Goal: Information Seeking & Learning: Learn about a topic

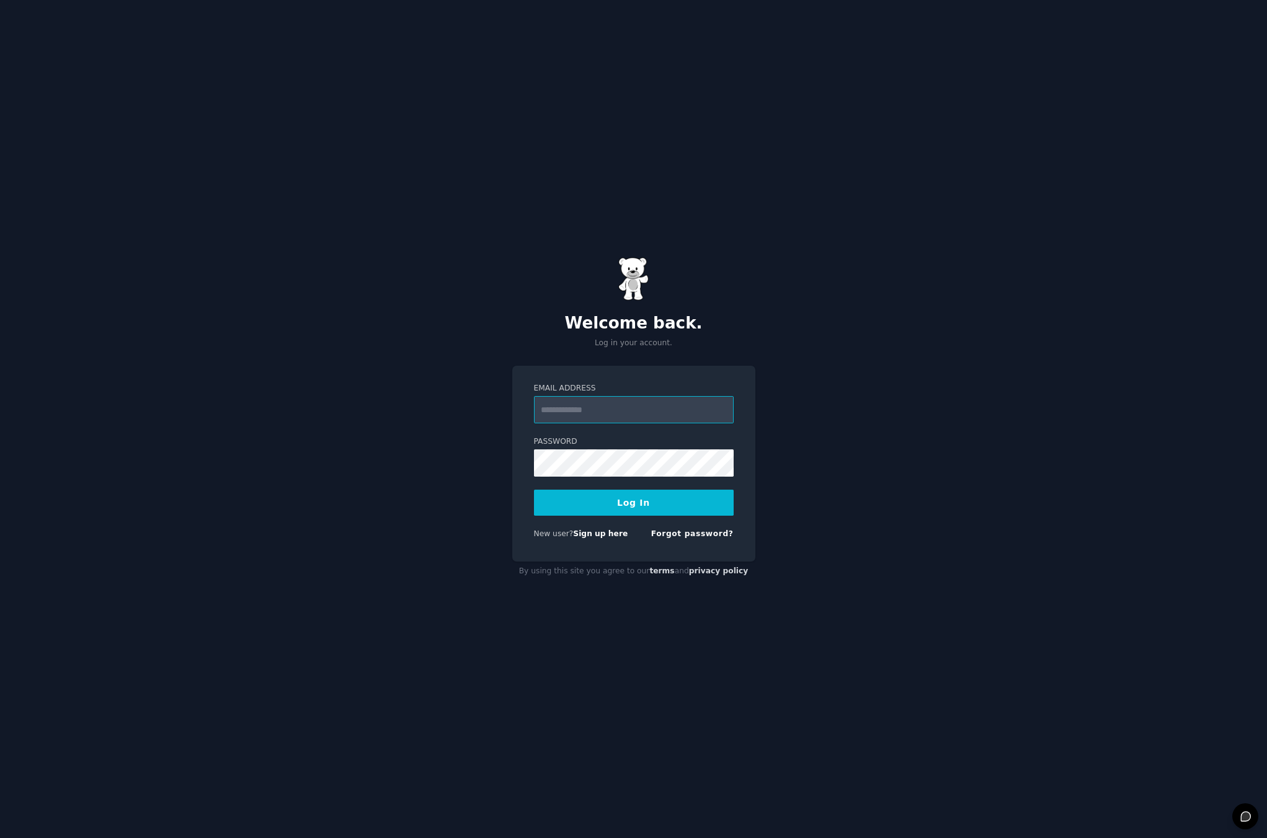
click at [665, 412] on input "Email Address" at bounding box center [634, 409] width 200 height 27
type input "**********"
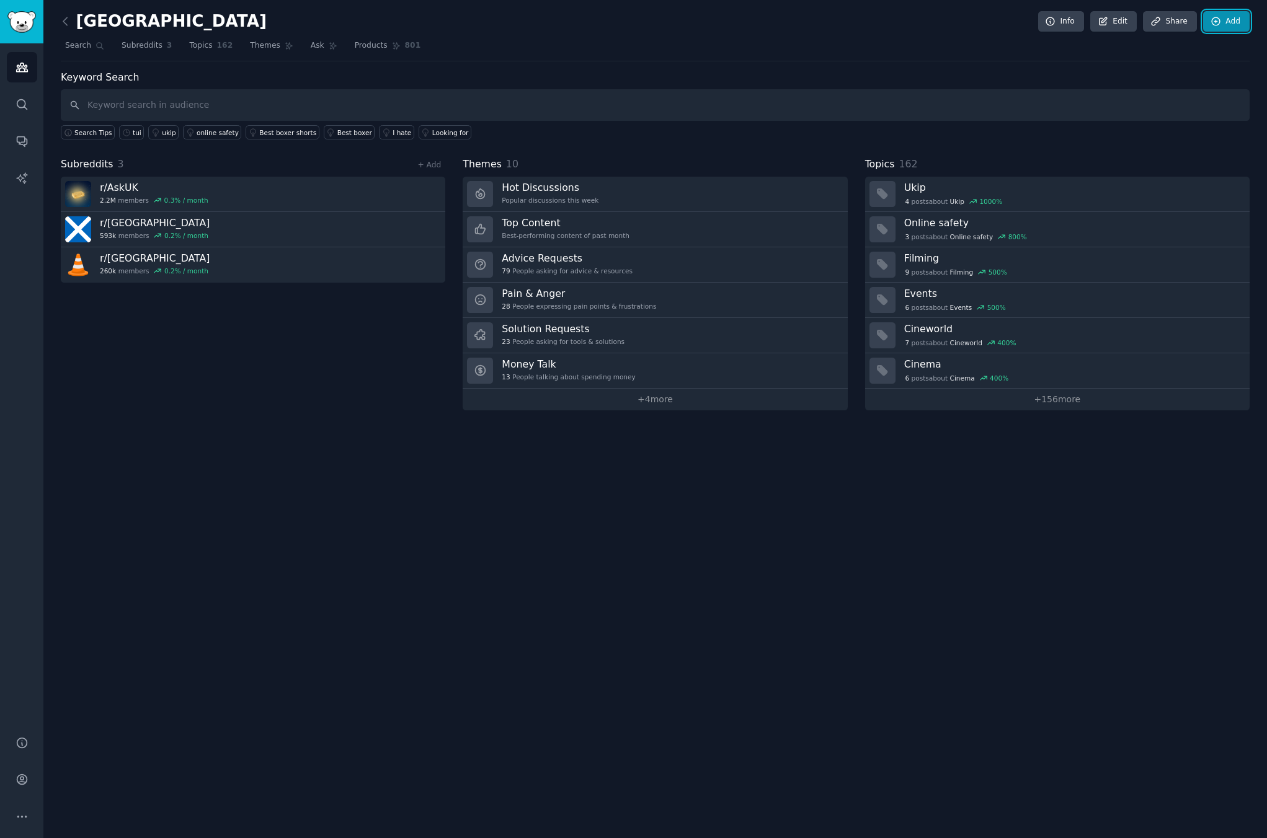
click at [1223, 21] on link "Add" at bounding box center [1226, 21] width 46 height 21
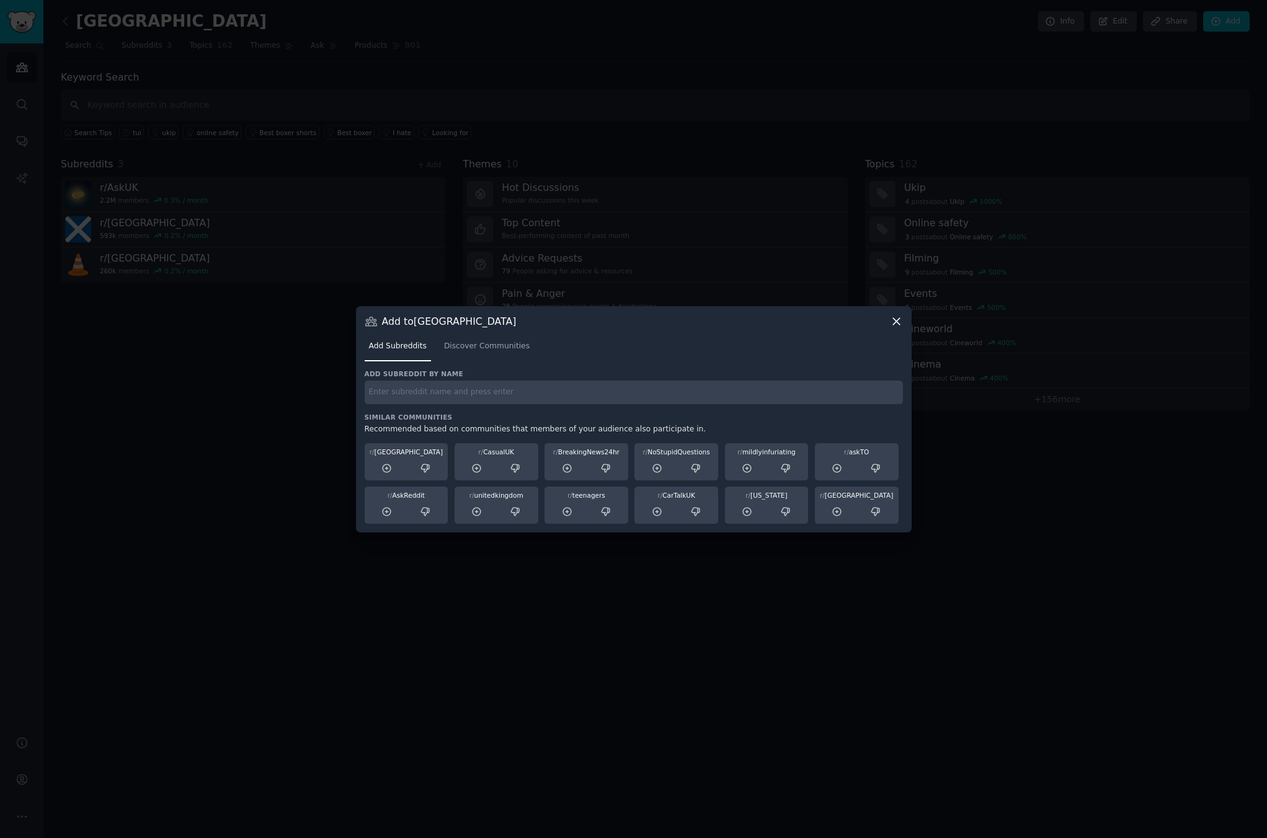
click at [400, 397] on input "text" at bounding box center [634, 393] width 538 height 24
paste input "r/dji"
type input "r/dji"
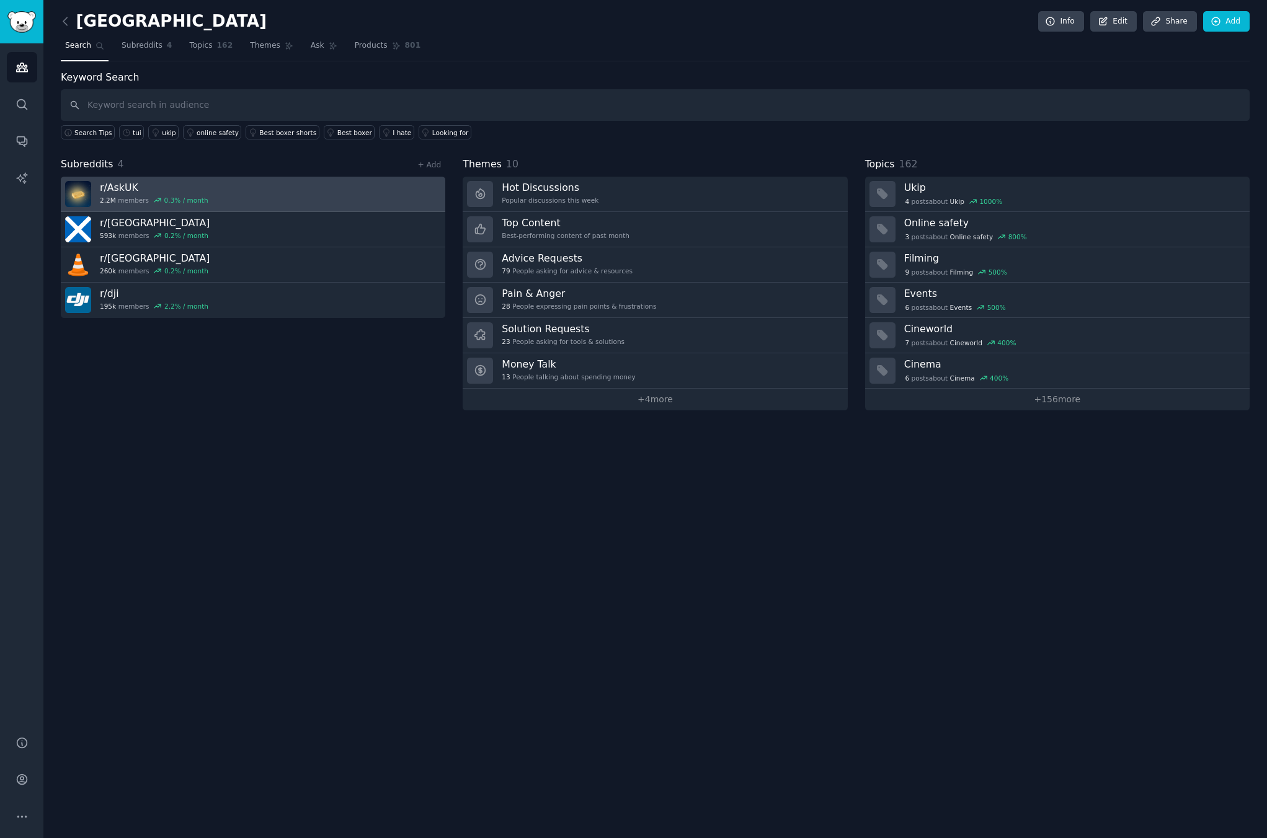
click at [121, 188] on h3 "r/ AskUK" at bounding box center [154, 187] width 108 height 13
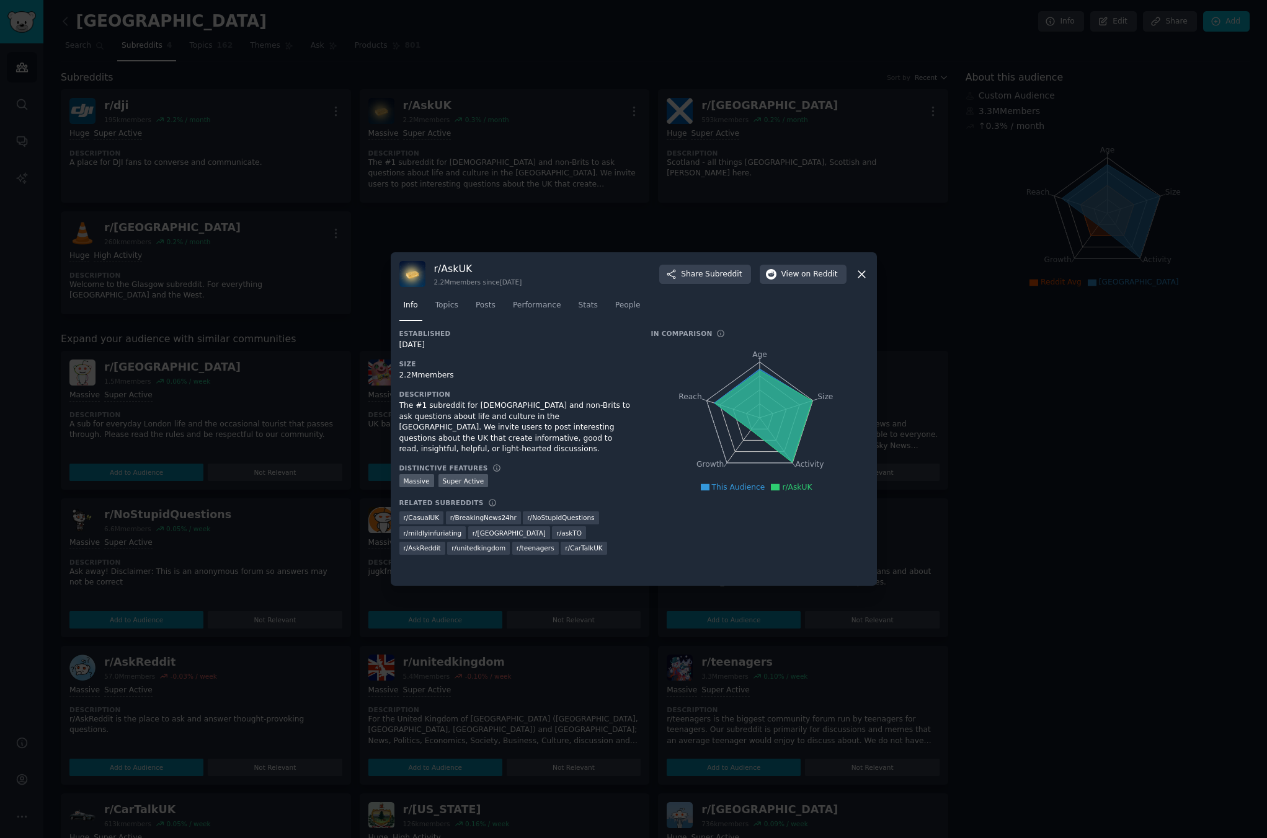
click at [858, 273] on icon at bounding box center [861, 274] width 13 height 13
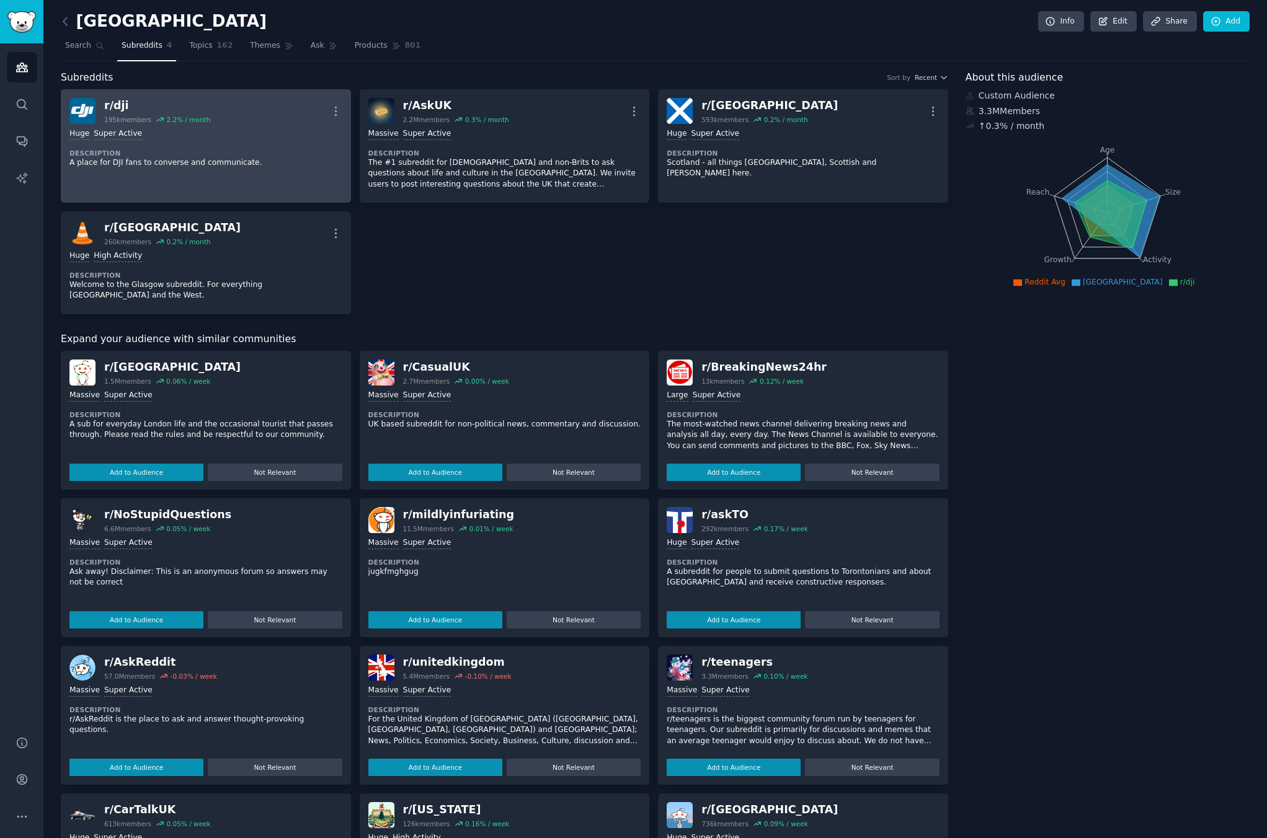
click at [283, 115] on div "r/ dji 195k members 2.2 % / month More" at bounding box center [205, 111] width 273 height 26
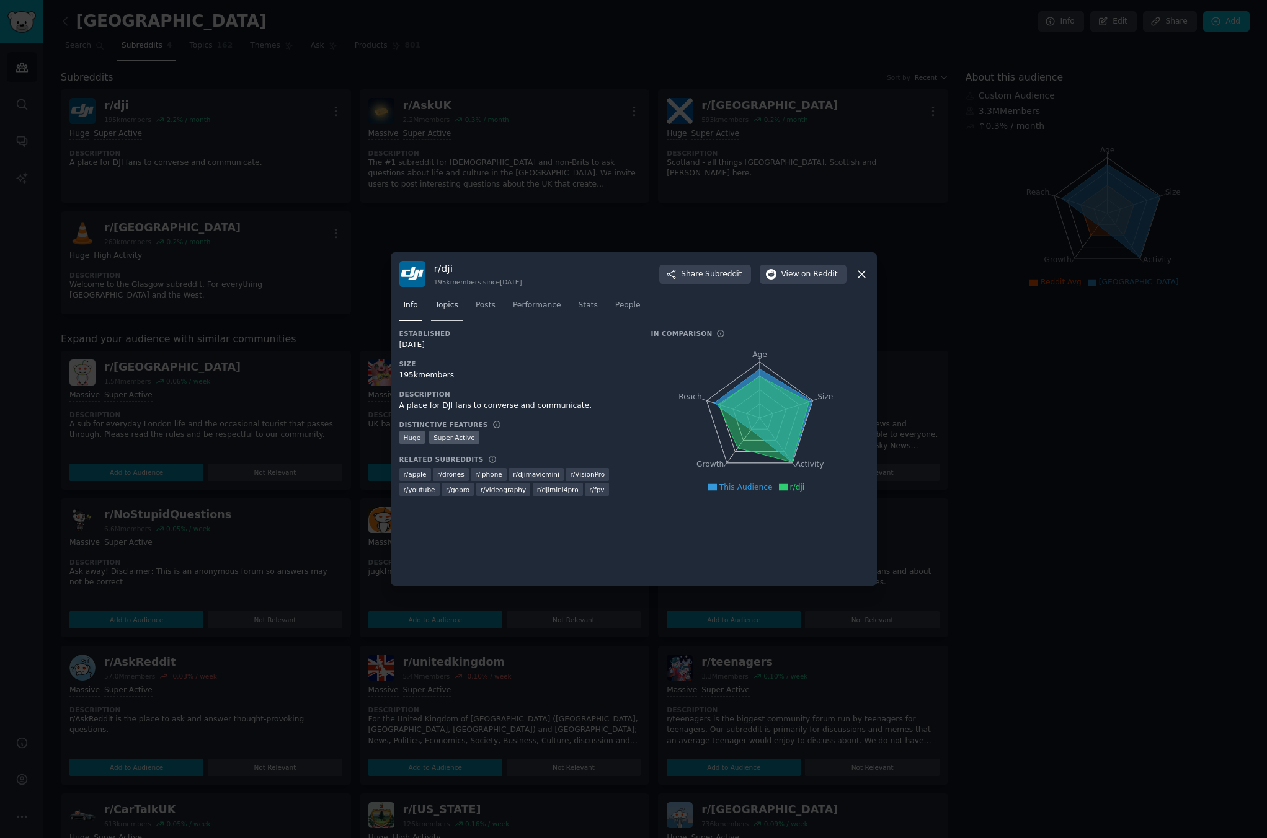
click at [436, 307] on span "Topics" at bounding box center [446, 305] width 23 height 11
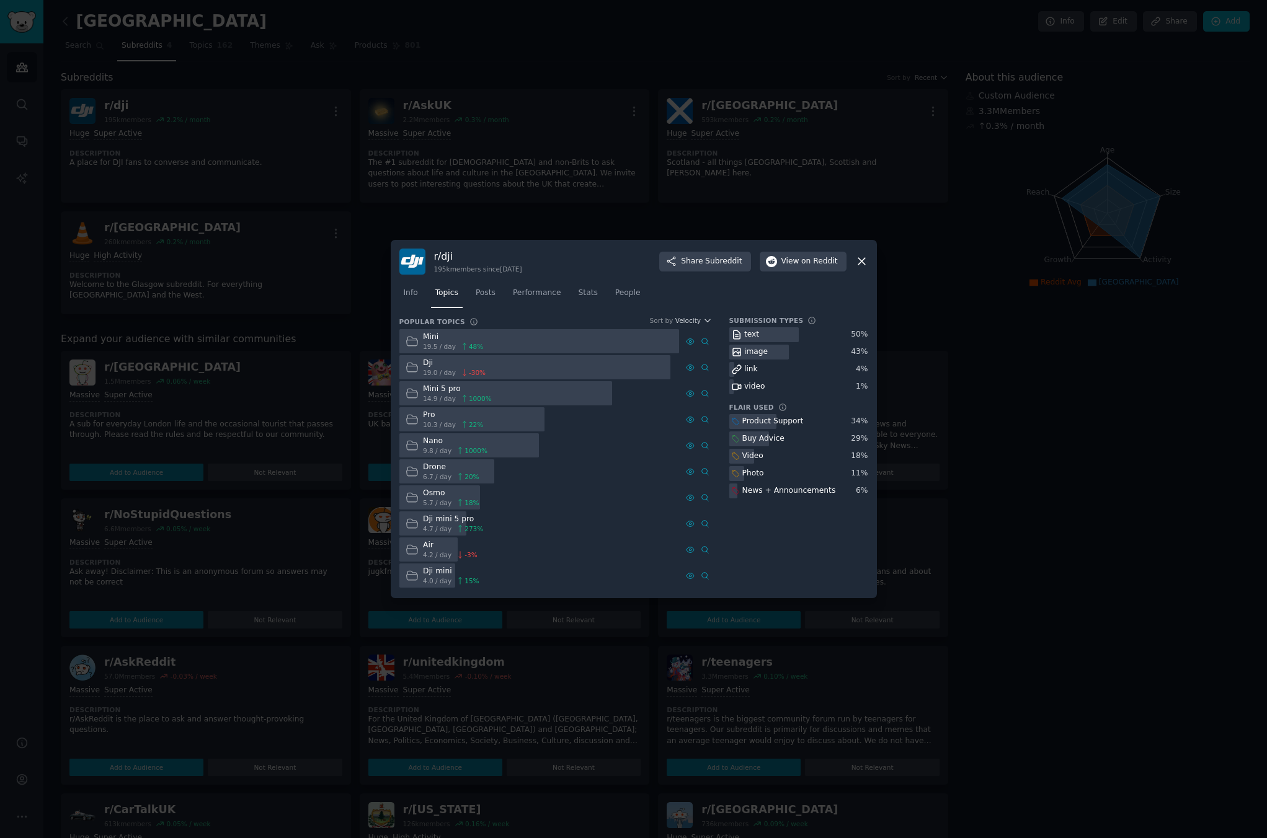
click at [564, 259] on div "r/ dji 195k members since 04/05/2013 Share Subreddit View on Reddit" at bounding box center [633, 262] width 469 height 26
click at [809, 255] on button "View on Reddit" at bounding box center [802, 262] width 87 height 20
click at [859, 260] on icon at bounding box center [861, 261] width 13 height 13
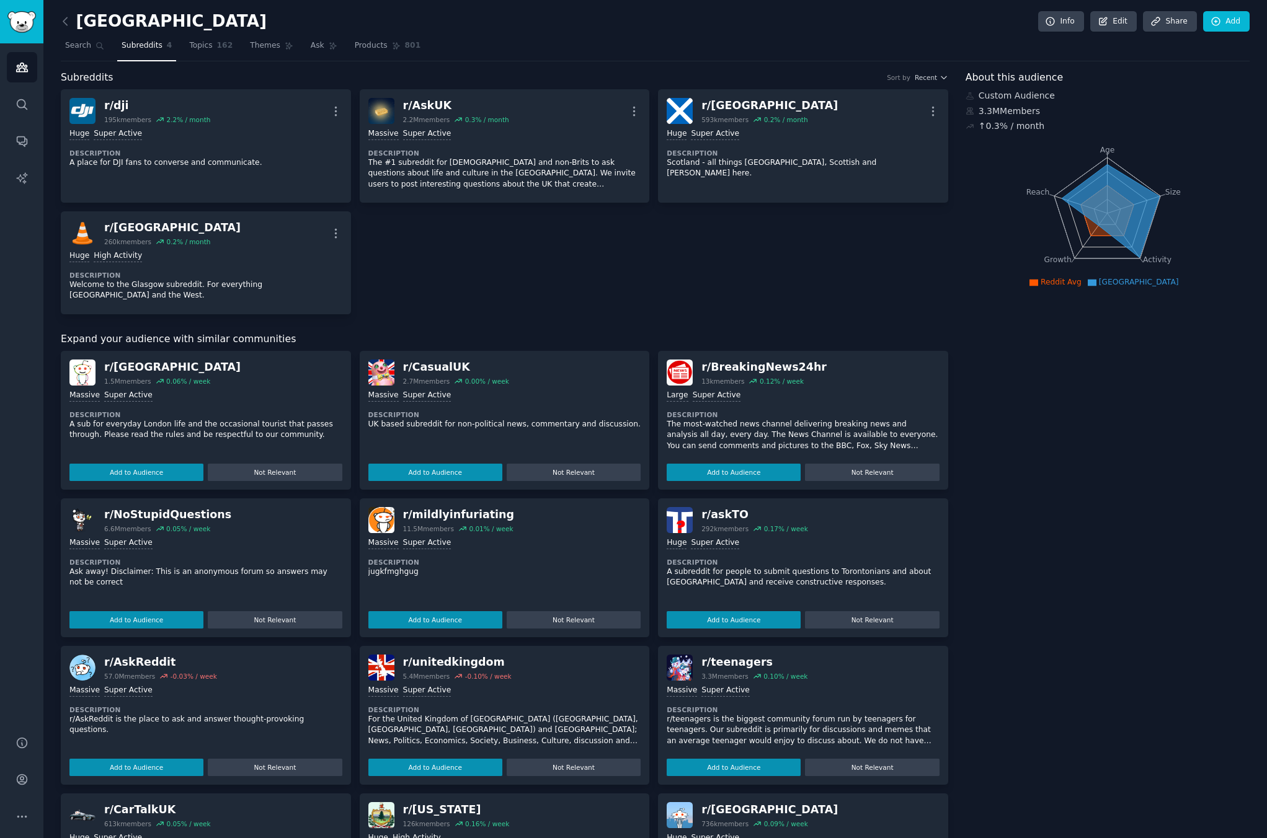
click at [565, 247] on div "r/ dji 195k members 2.2 % / month More Huge Super Active Description A place fo…" at bounding box center [504, 201] width 887 height 225
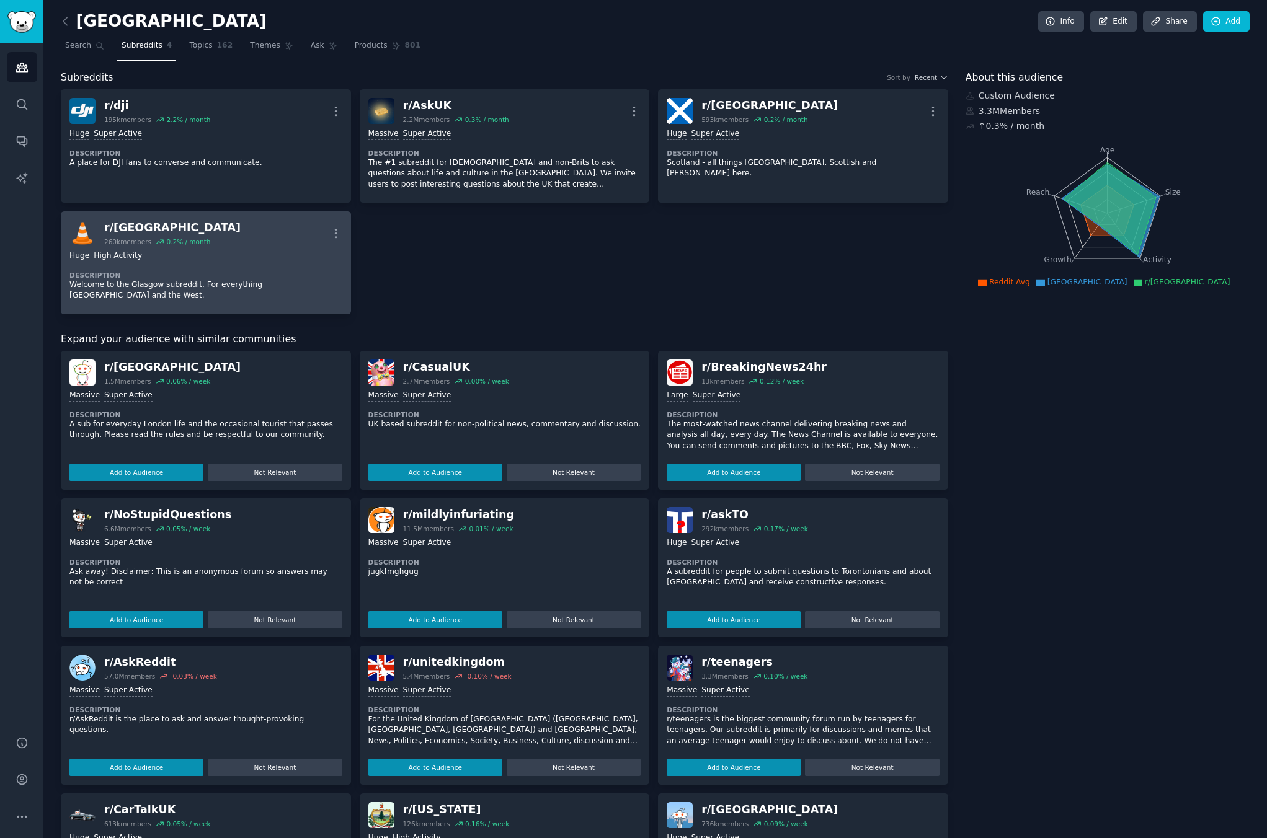
click at [131, 223] on div "r/ glasgow" at bounding box center [172, 227] width 136 height 15
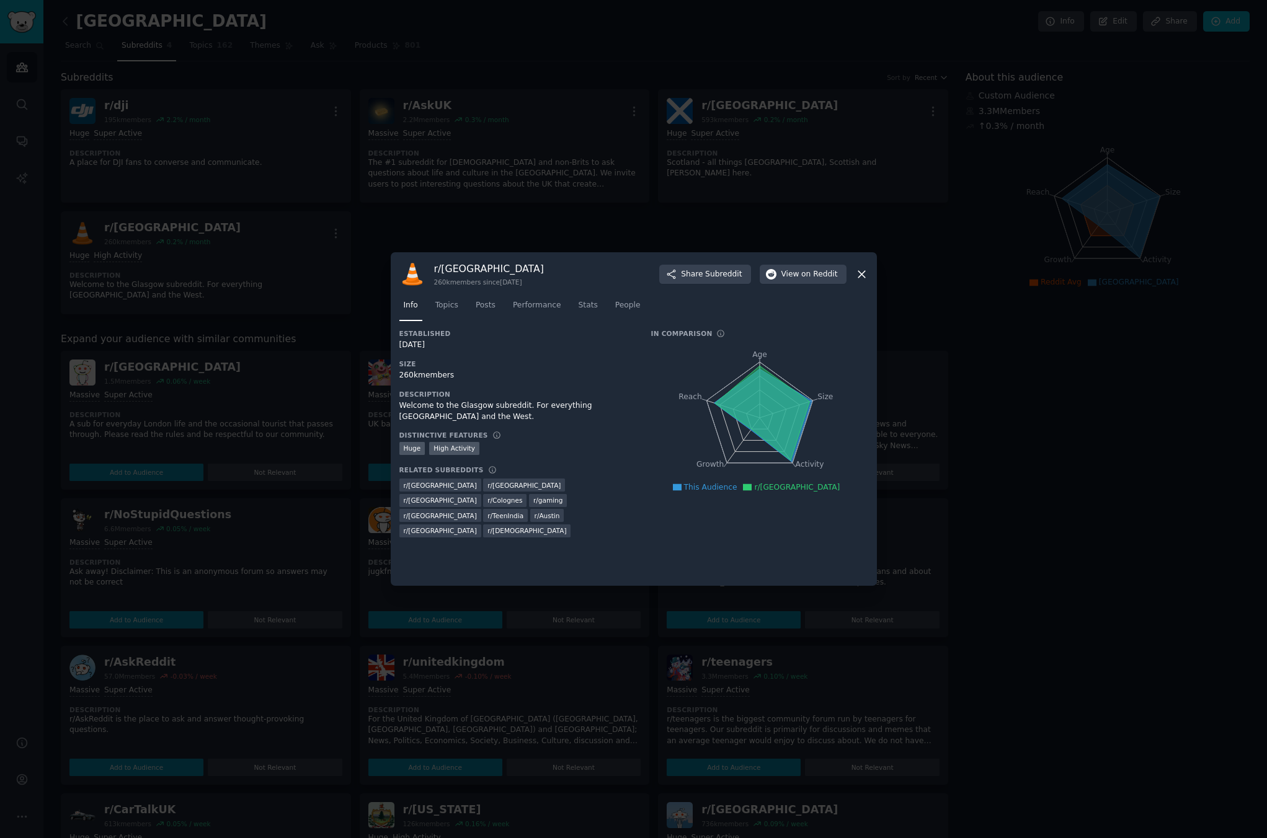
click at [857, 273] on icon at bounding box center [861, 274] width 13 height 13
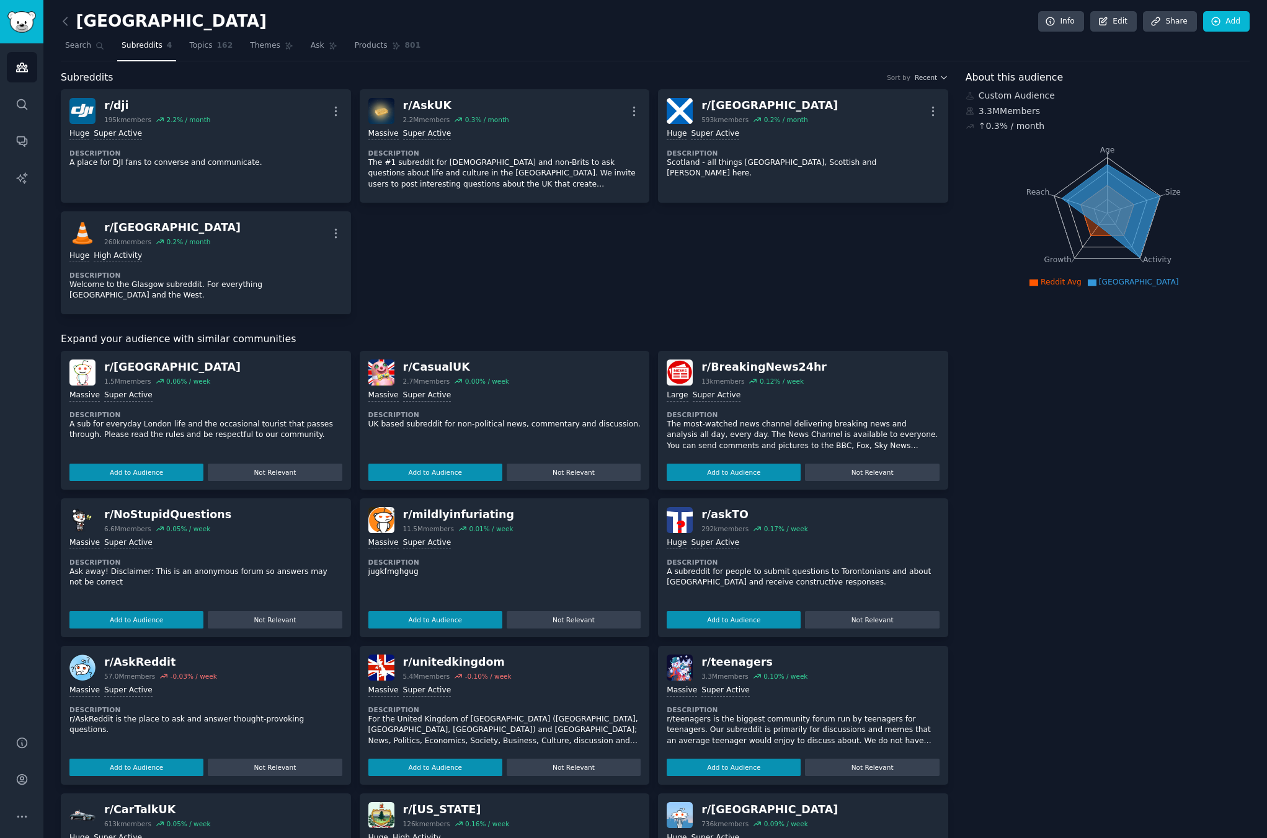
click at [502, 268] on div "r/ dji 195k members 2.2 % / month More Huge Super Active Description A place fo…" at bounding box center [504, 201] width 887 height 225
click at [189, 42] on span "Topics" at bounding box center [200, 45] width 23 height 11
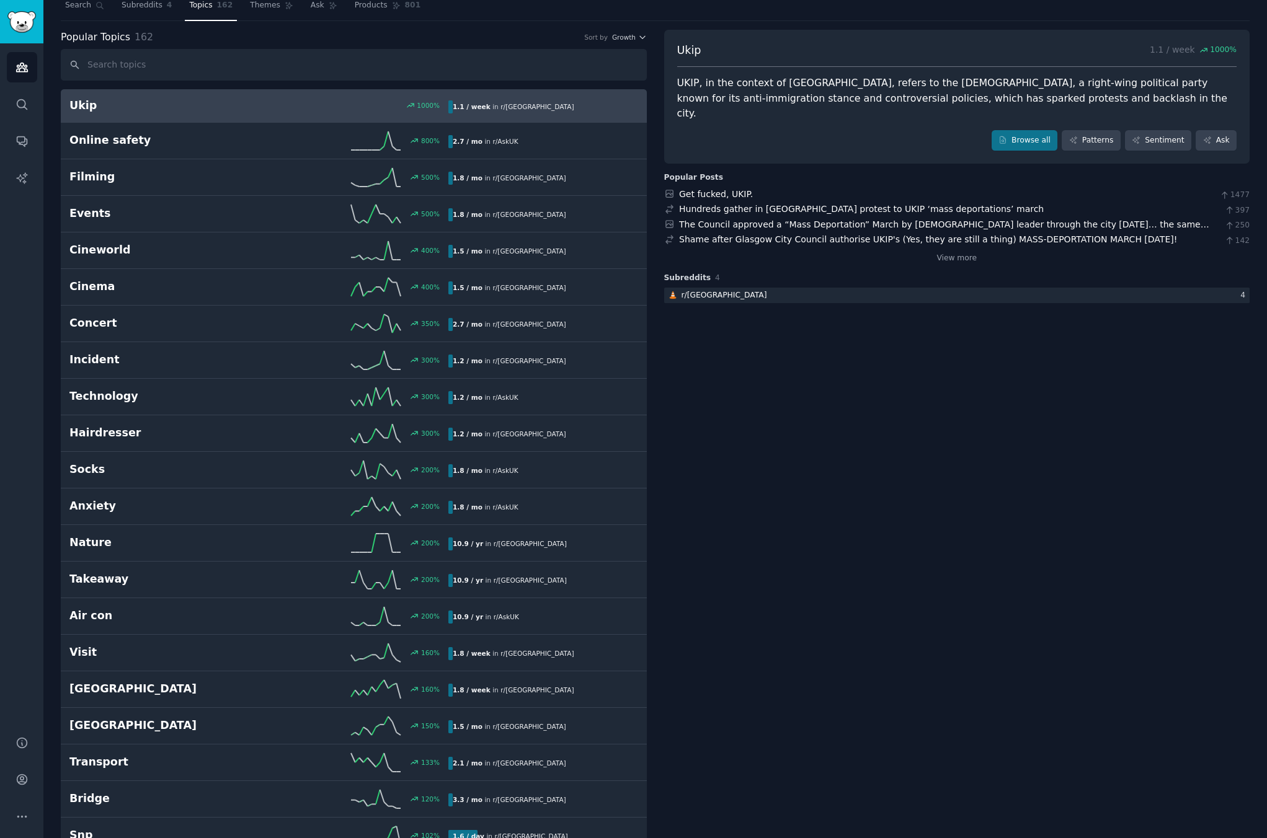
scroll to position [62, 0]
